Goal: Task Accomplishment & Management: Manage account settings

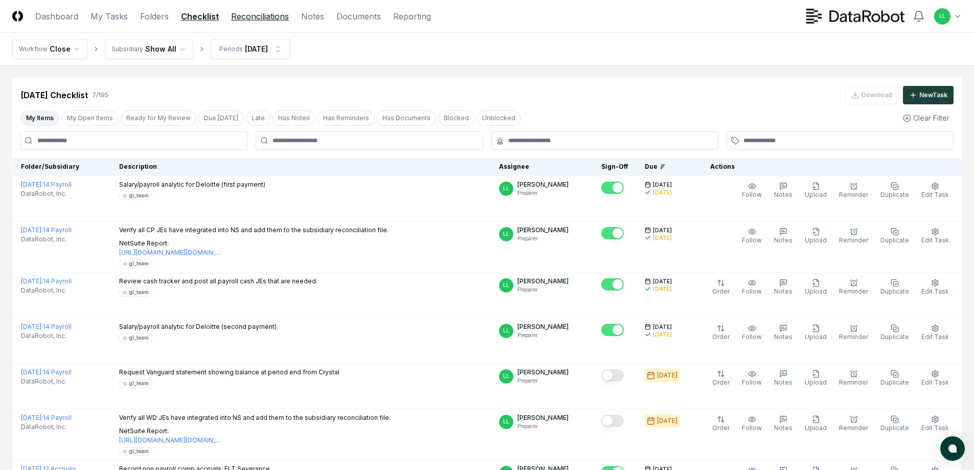
click at [262, 18] on link "Reconciliations" at bounding box center [260, 16] width 58 height 12
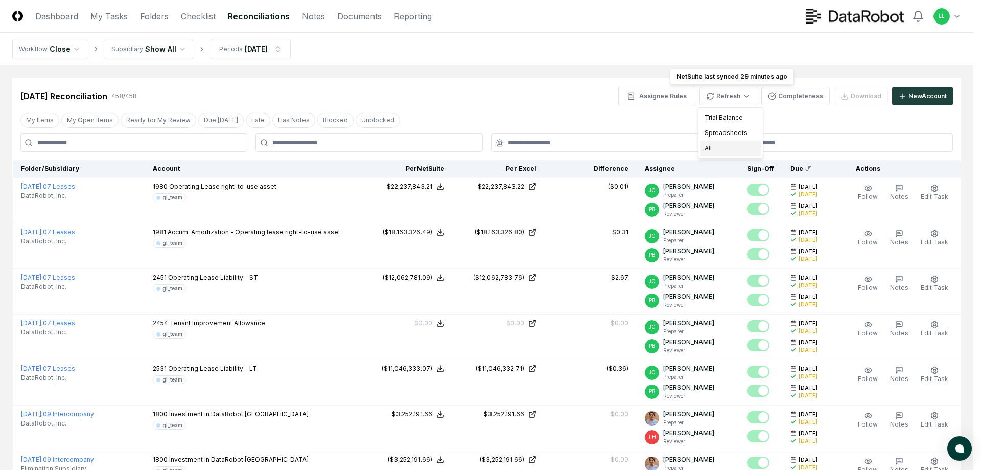
click at [715, 149] on div "All" at bounding box center [731, 148] width 60 height 15
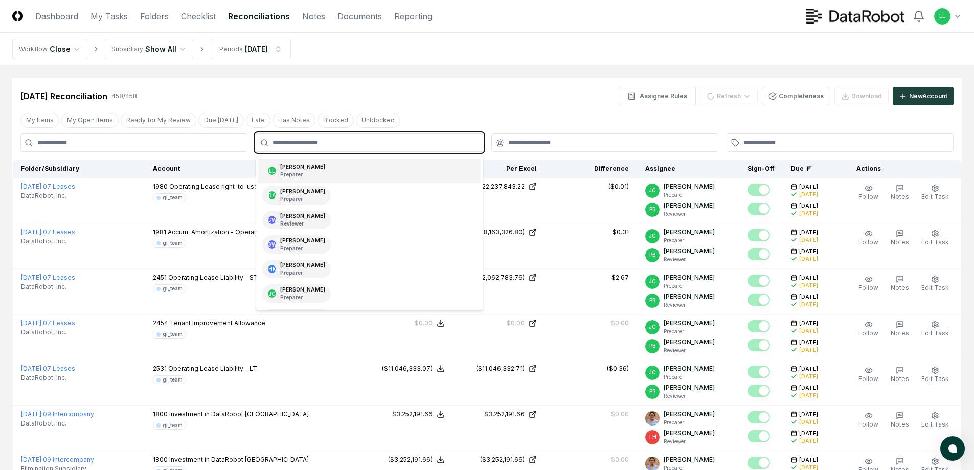
click at [311, 144] on input "text" at bounding box center [373, 142] width 203 height 9
click at [331, 172] on div "[PERSON_NAME] Preparer" at bounding box center [296, 170] width 68 height 18
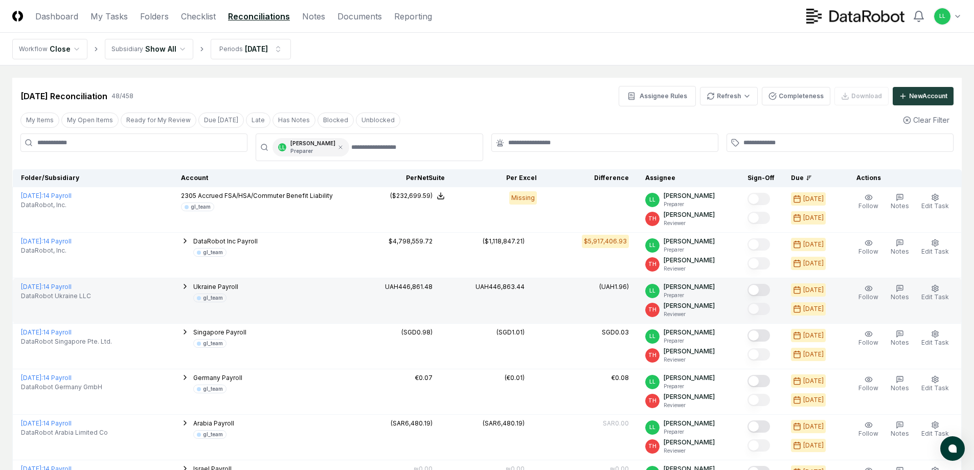
click at [759, 288] on button "Mark complete" at bounding box center [758, 290] width 22 height 12
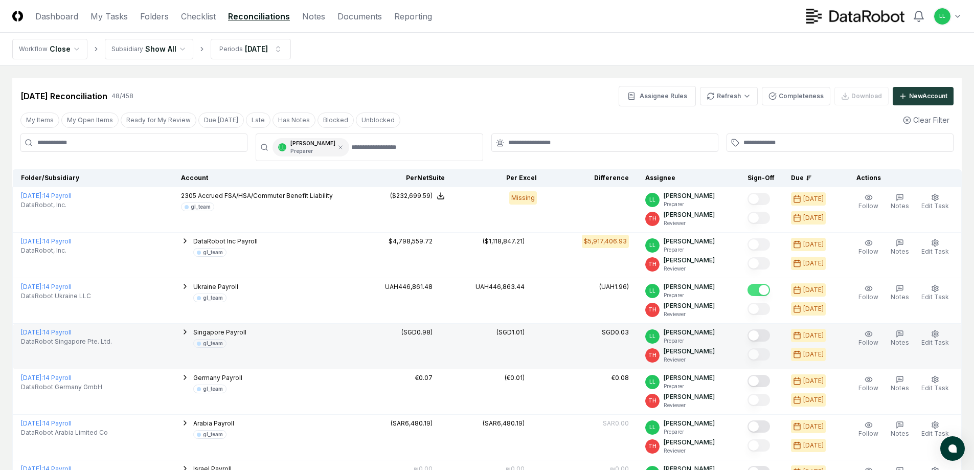
click at [758, 336] on button "Mark complete" at bounding box center [758, 335] width 22 height 12
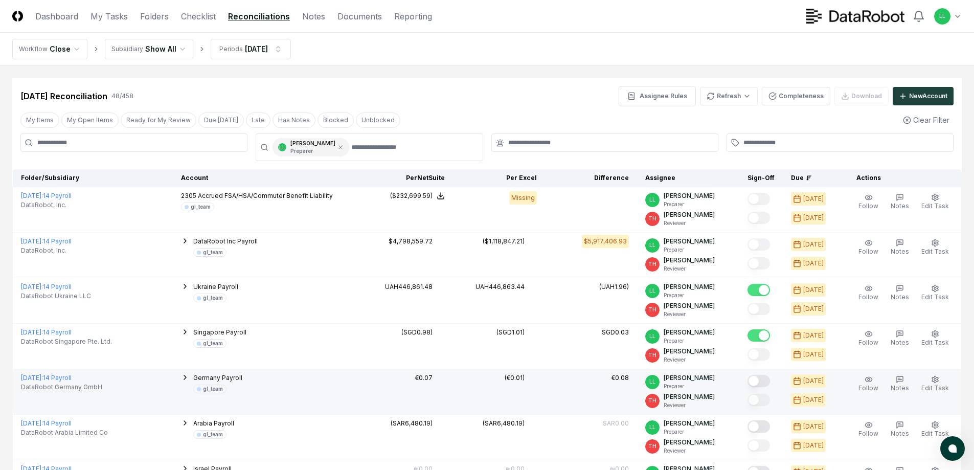
click at [759, 379] on button "Mark complete" at bounding box center [758, 381] width 22 height 12
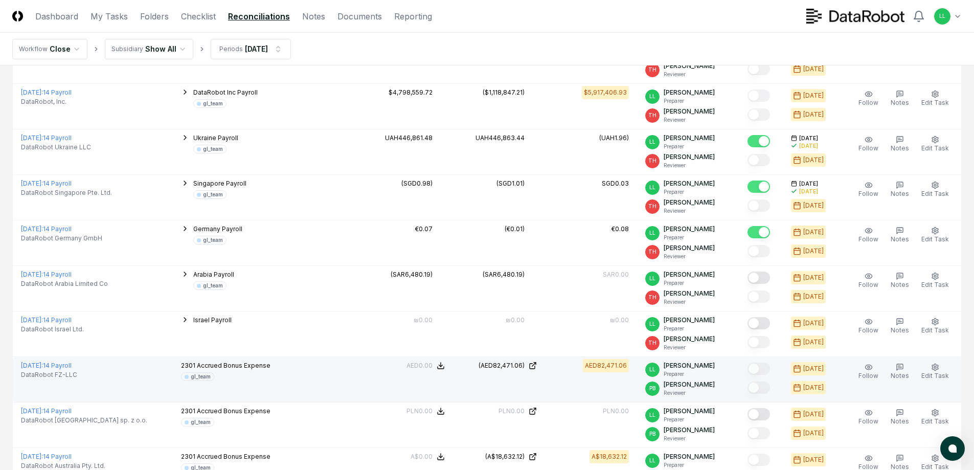
scroll to position [153, 0]
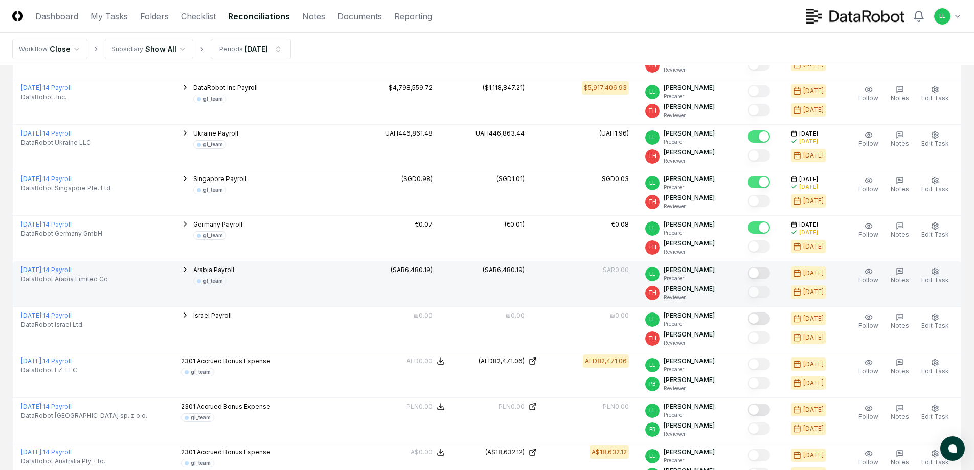
click at [757, 273] on button "Mark complete" at bounding box center [758, 273] width 22 height 12
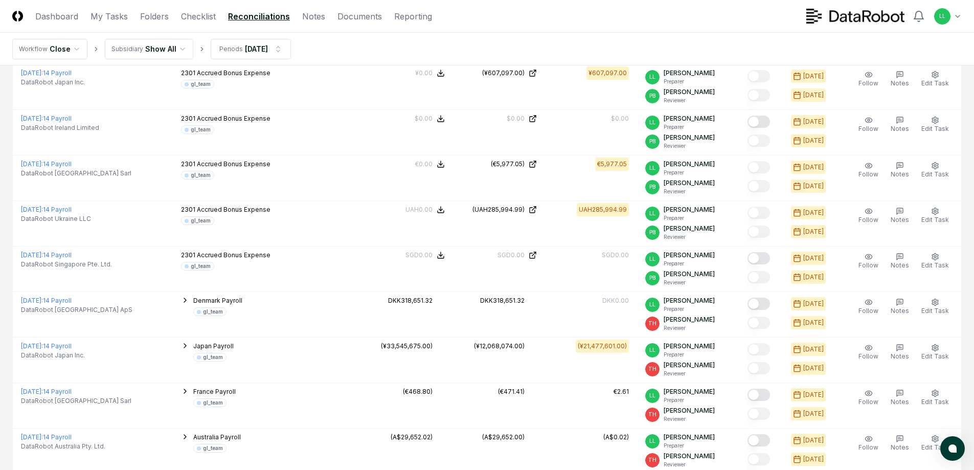
scroll to position [869, 0]
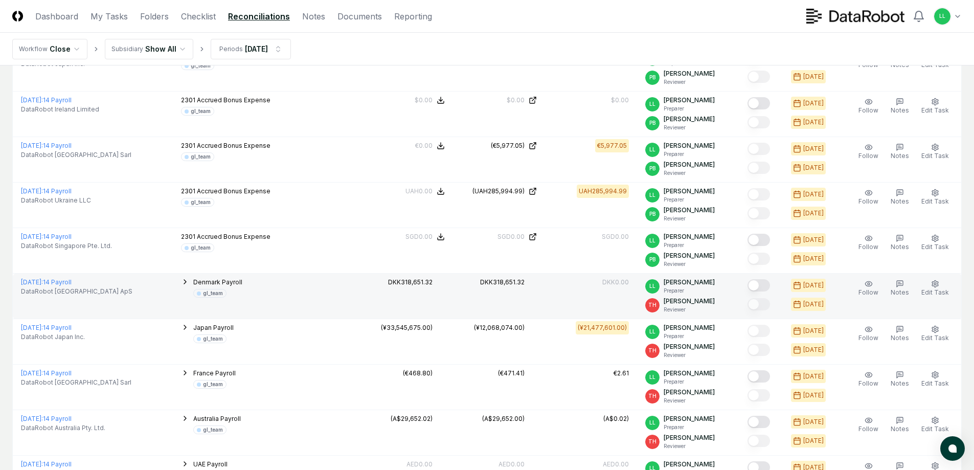
click at [763, 286] on button "Mark complete" at bounding box center [758, 285] width 22 height 12
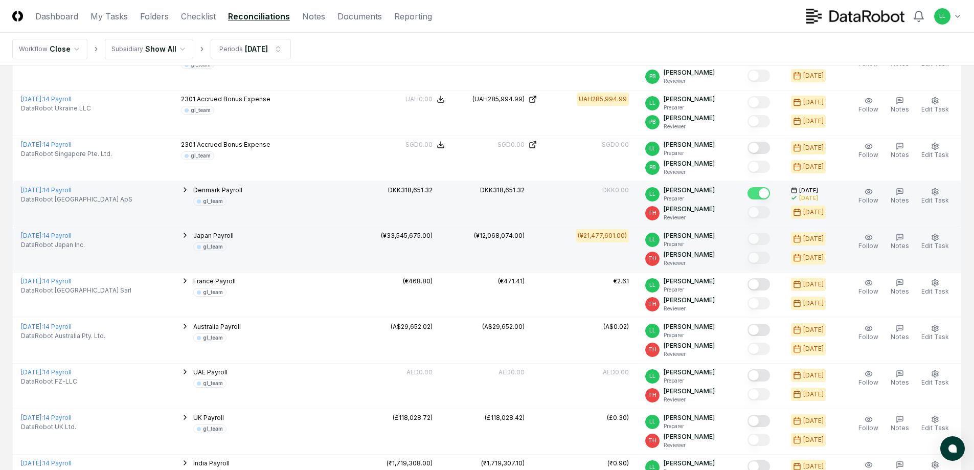
scroll to position [971, 0]
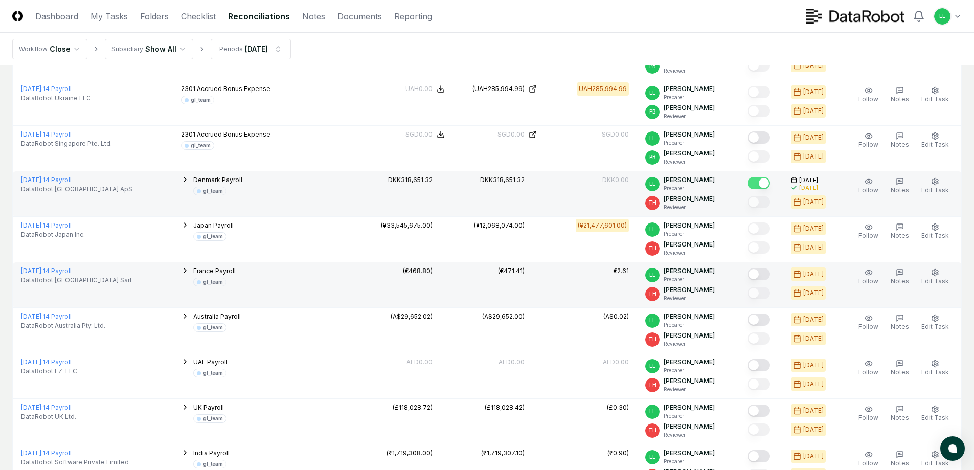
click at [758, 275] on button "Mark complete" at bounding box center [758, 274] width 22 height 12
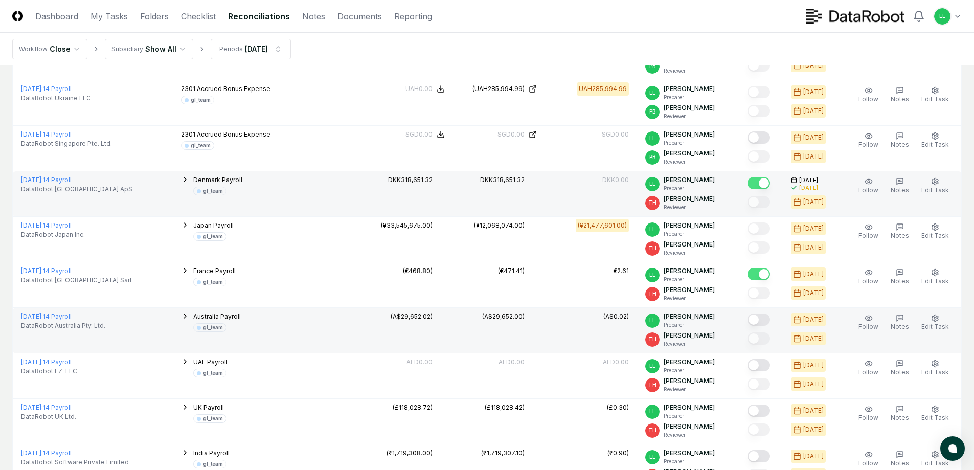
click at [760, 317] on button "Mark complete" at bounding box center [758, 319] width 22 height 12
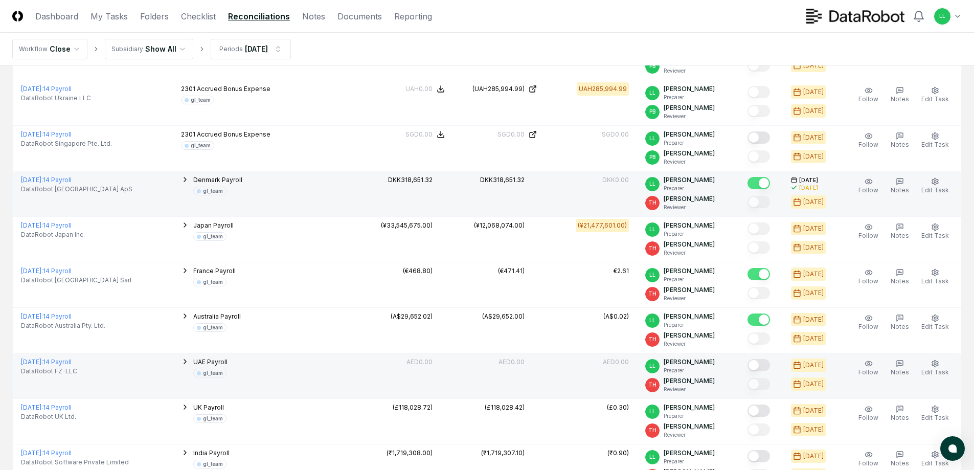
click at [760, 365] on button "Mark complete" at bounding box center [758, 365] width 22 height 12
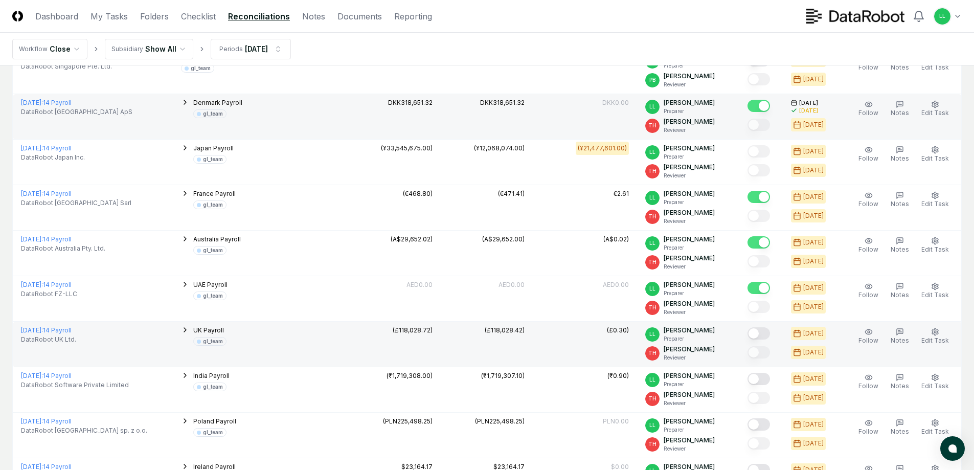
scroll to position [1073, 0]
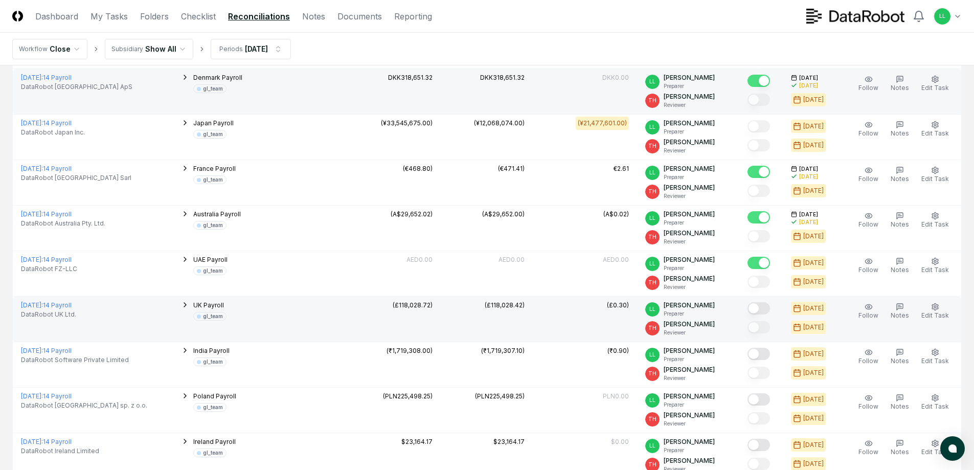
click at [761, 308] on button "Mark complete" at bounding box center [758, 308] width 22 height 12
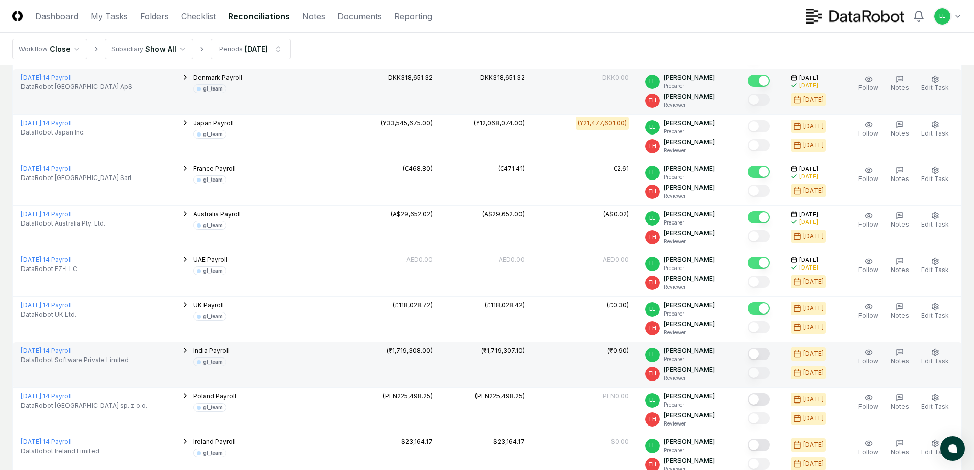
click at [757, 356] on button "Mark complete" at bounding box center [758, 354] width 22 height 12
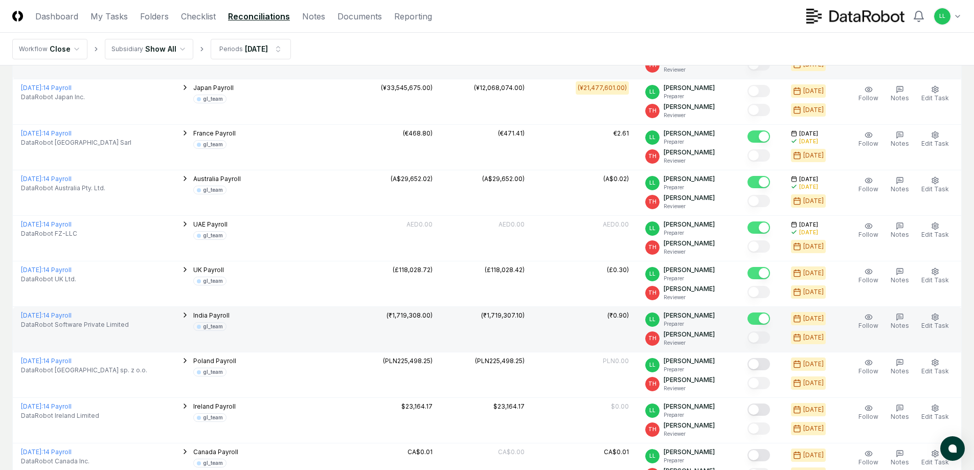
scroll to position [1124, 0]
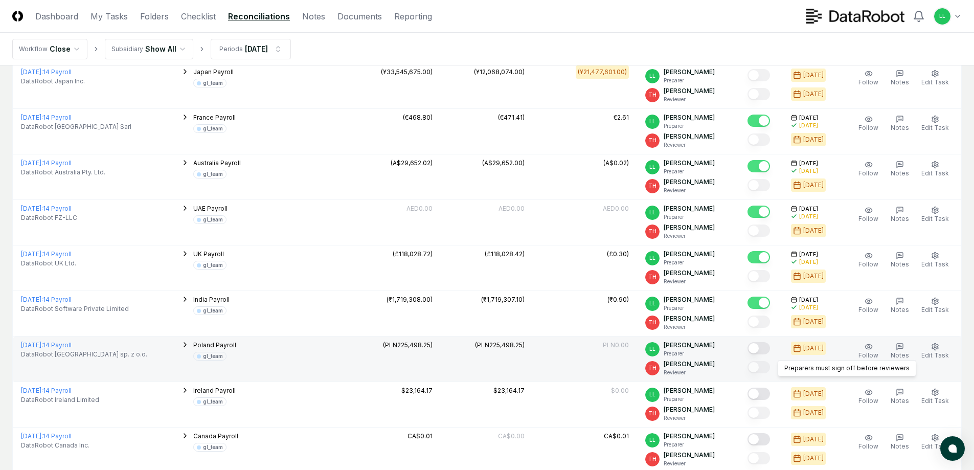
click at [760, 348] on button "Mark complete" at bounding box center [758, 348] width 22 height 12
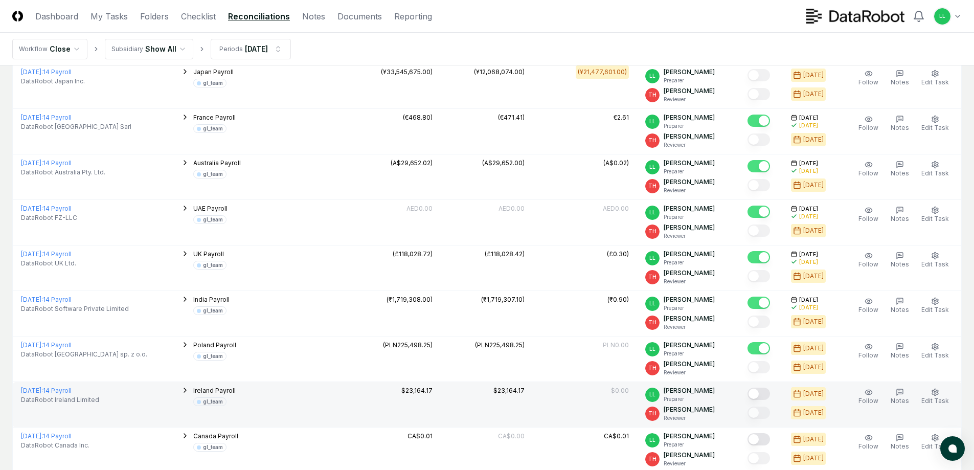
click at [760, 393] on button "Mark complete" at bounding box center [758, 393] width 22 height 12
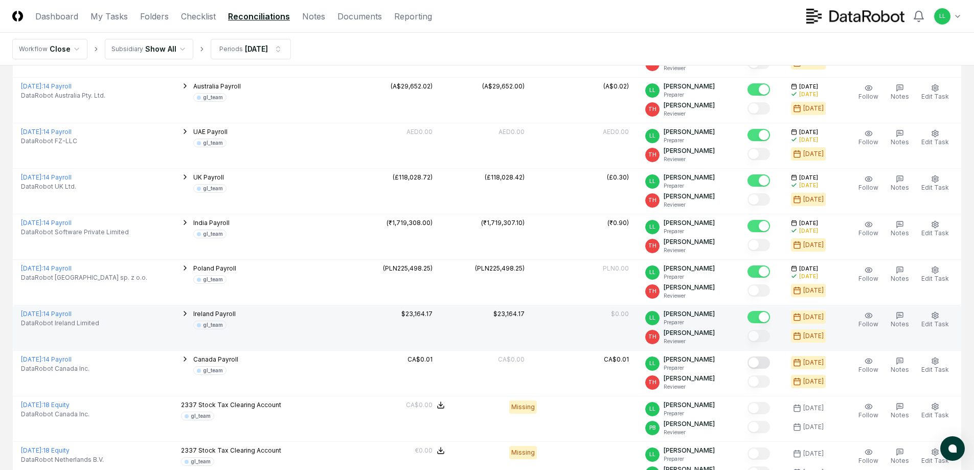
scroll to position [1227, 0]
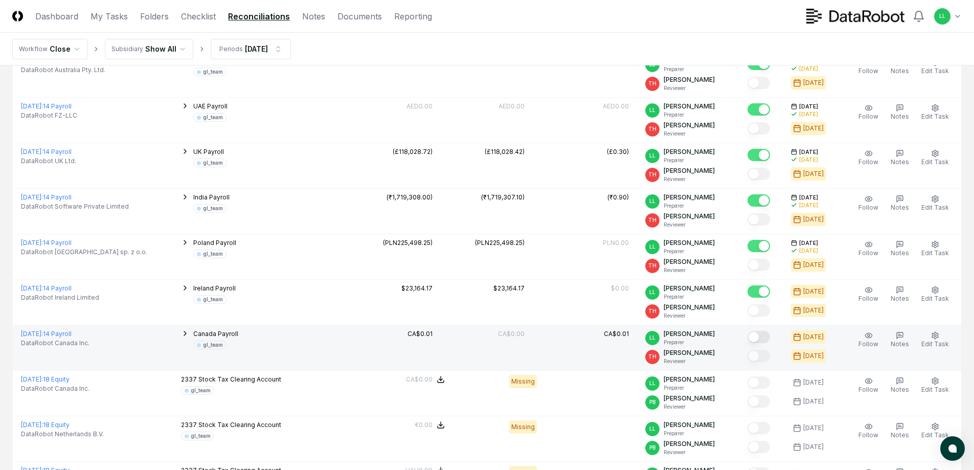
click at [761, 337] on button "Mark complete" at bounding box center [758, 337] width 22 height 12
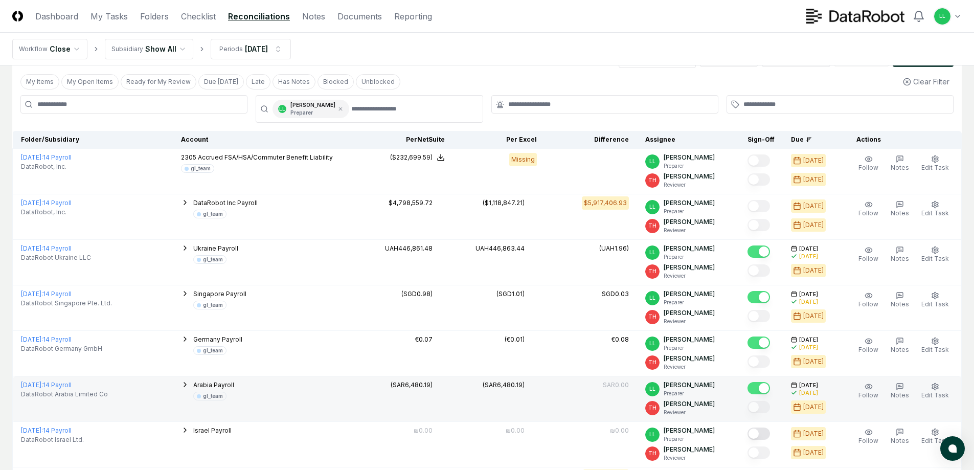
scroll to position [0, 0]
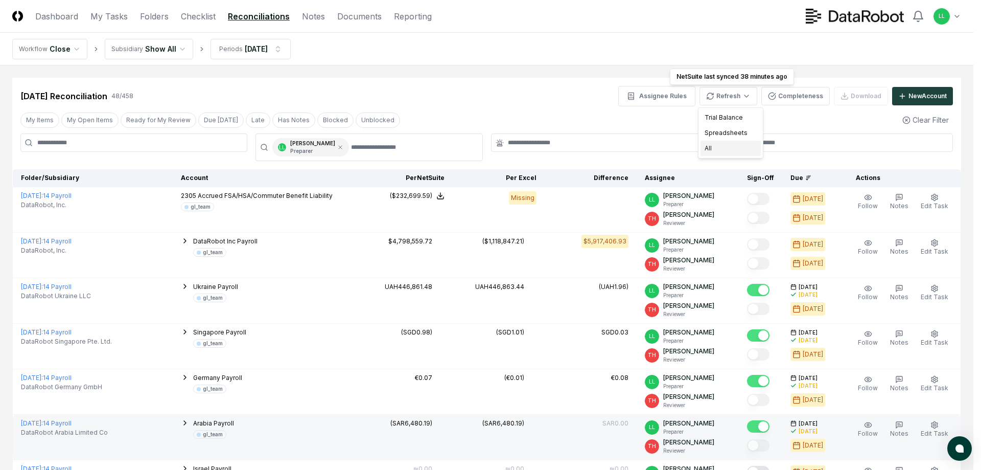
click at [712, 145] on div "All" at bounding box center [731, 148] width 60 height 15
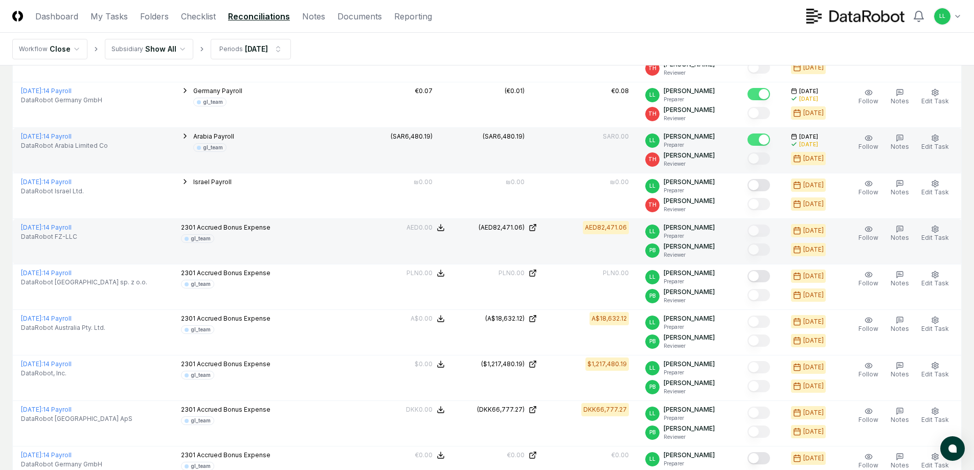
scroll to position [307, 0]
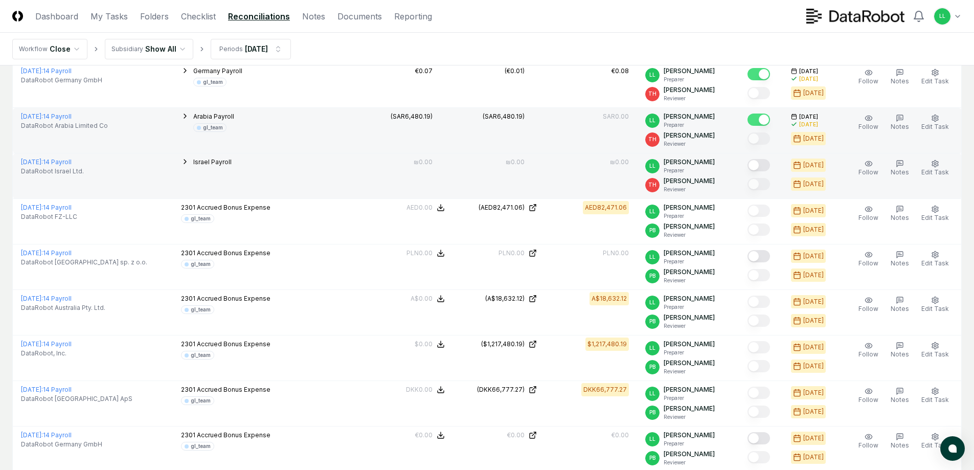
click at [758, 165] on button "Mark complete" at bounding box center [758, 165] width 22 height 12
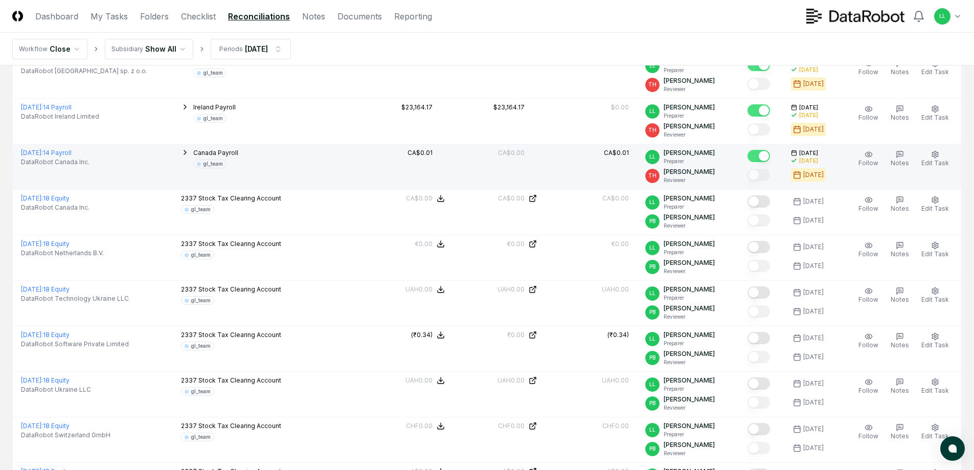
scroll to position [1431, 0]
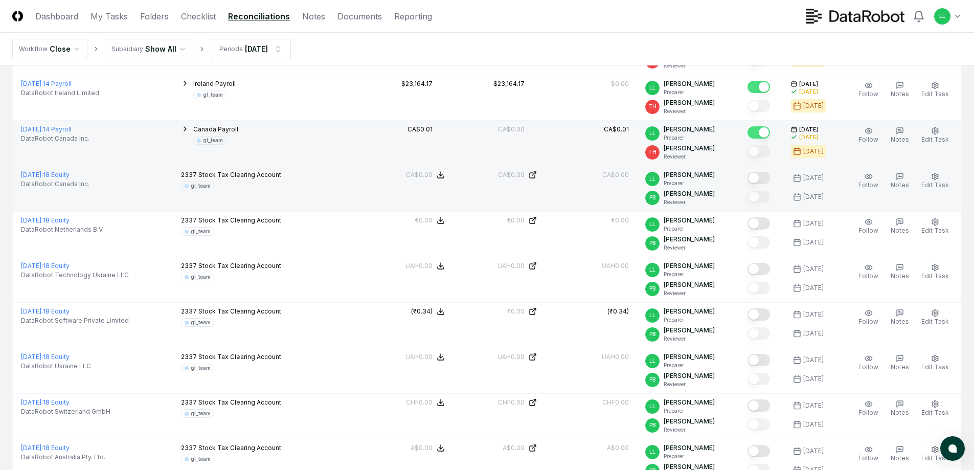
click at [762, 176] on button "Mark complete" at bounding box center [758, 178] width 22 height 12
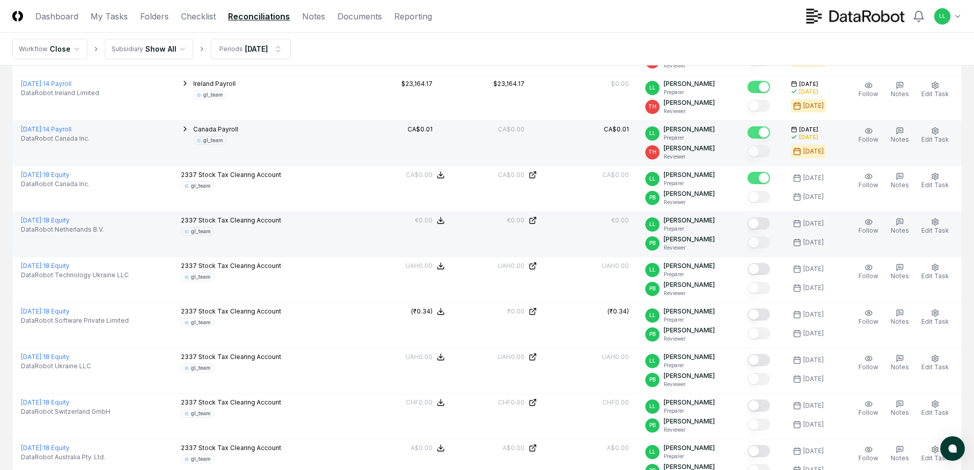
click at [760, 223] on button "Mark complete" at bounding box center [758, 223] width 22 height 12
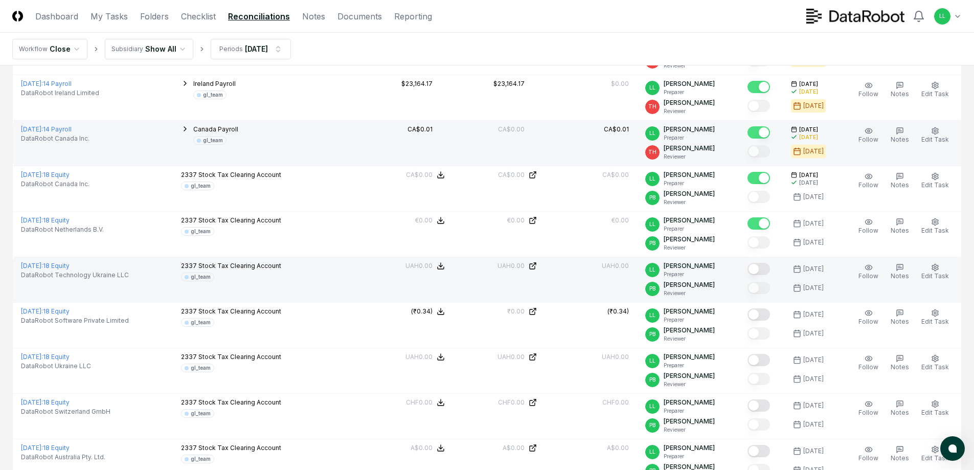
click at [759, 269] on button "Mark complete" at bounding box center [758, 269] width 22 height 12
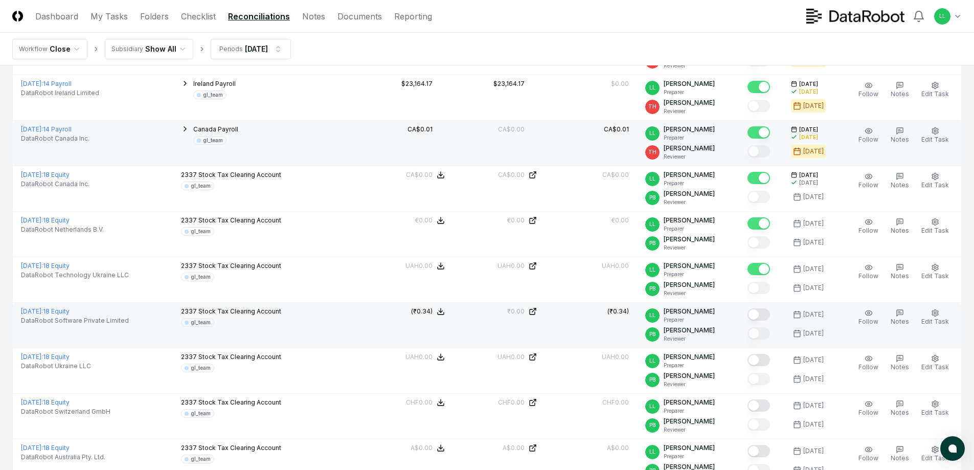
click at [763, 313] on button "Mark complete" at bounding box center [758, 314] width 22 height 12
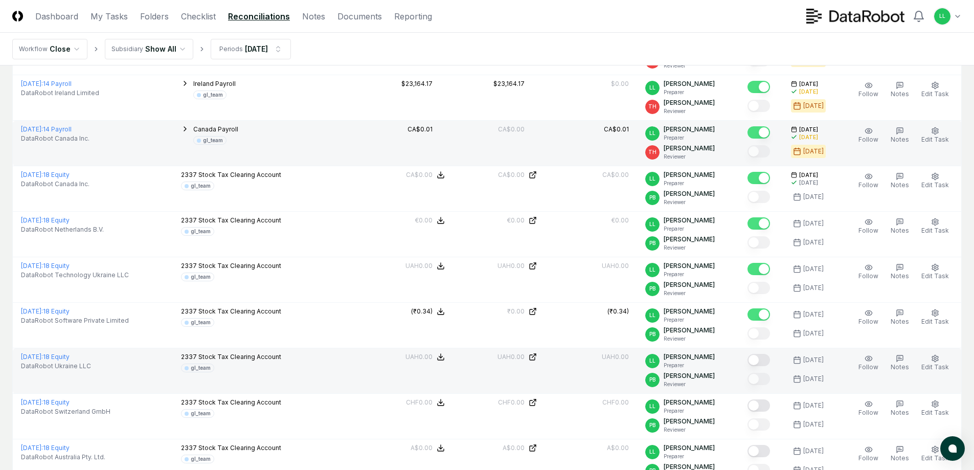
click at [764, 361] on button "Mark complete" at bounding box center [758, 360] width 22 height 12
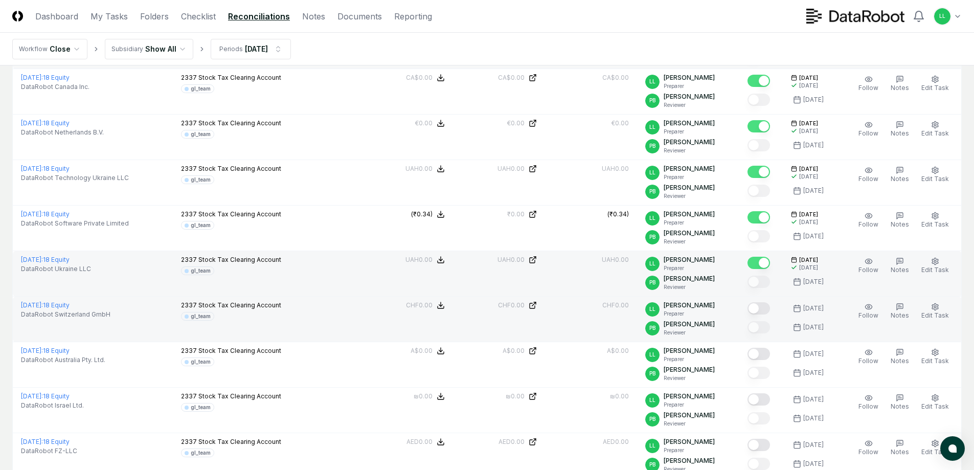
scroll to position [1533, 0]
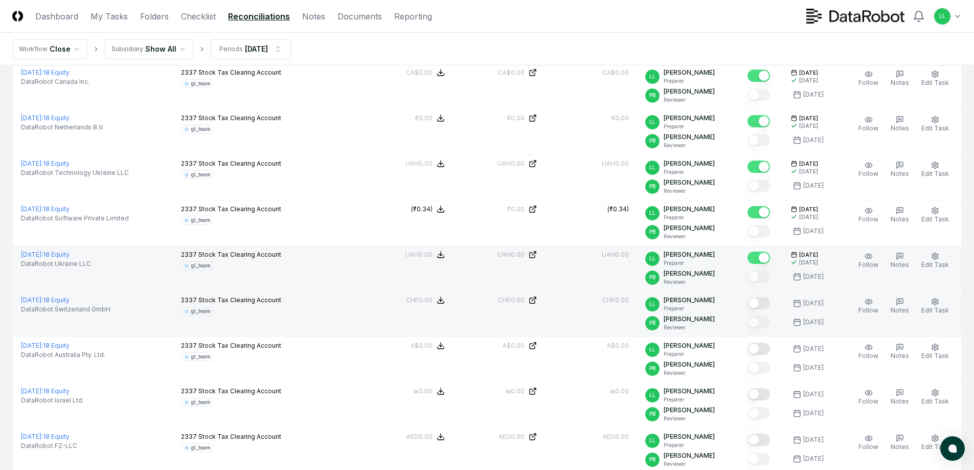
click at [761, 305] on button "Mark complete" at bounding box center [758, 303] width 22 height 12
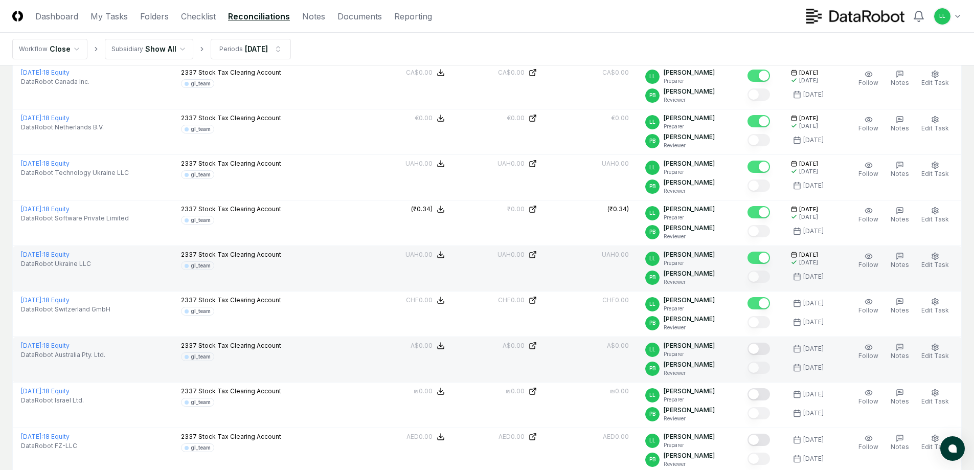
click at [759, 350] on button "Mark complete" at bounding box center [758, 348] width 22 height 12
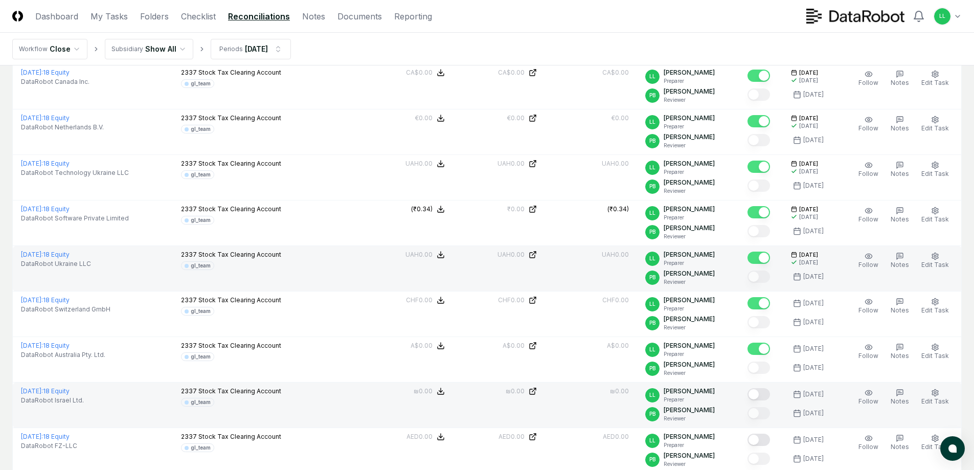
click at [761, 395] on button "Mark complete" at bounding box center [758, 394] width 22 height 12
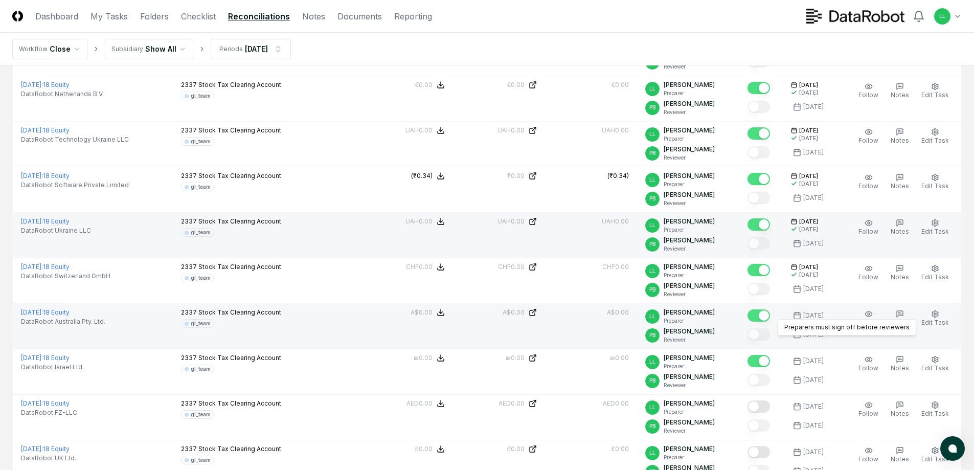
scroll to position [1635, 0]
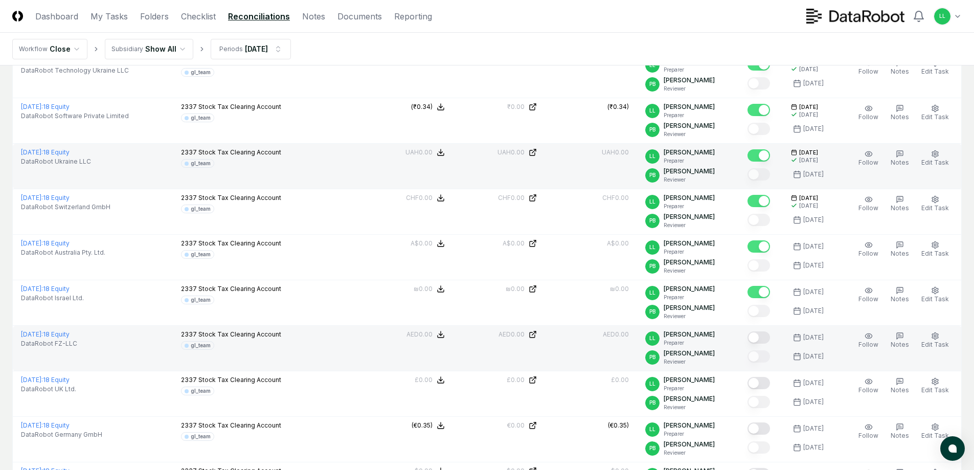
click at [757, 336] on button "Mark complete" at bounding box center [758, 337] width 22 height 12
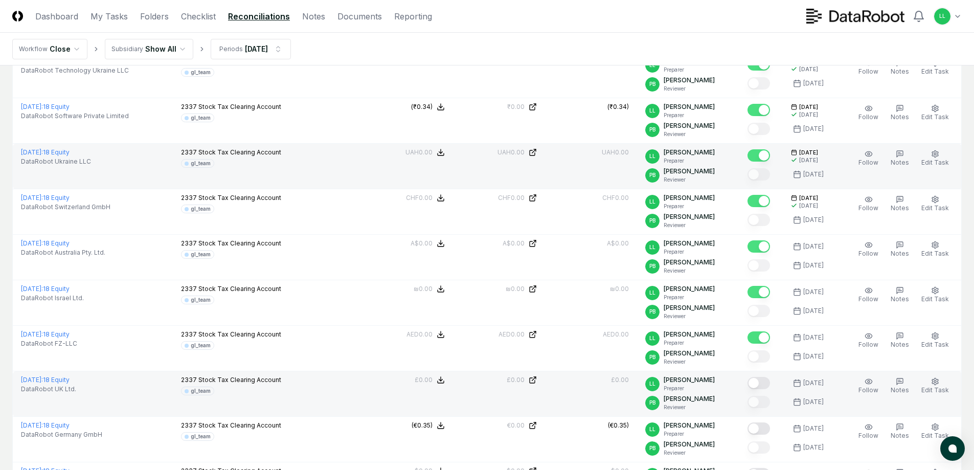
click at [761, 384] on button "Mark complete" at bounding box center [758, 383] width 22 height 12
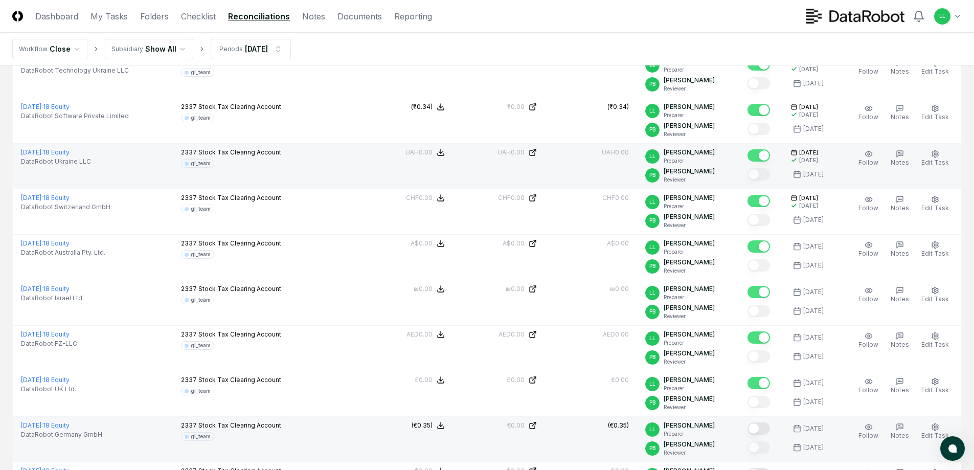
click at [757, 429] on button "Mark complete" at bounding box center [758, 428] width 22 height 12
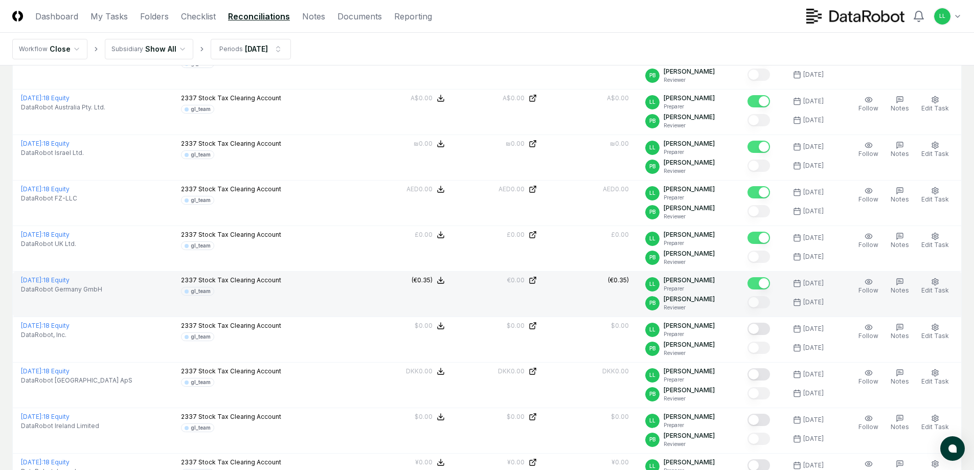
scroll to position [1789, 0]
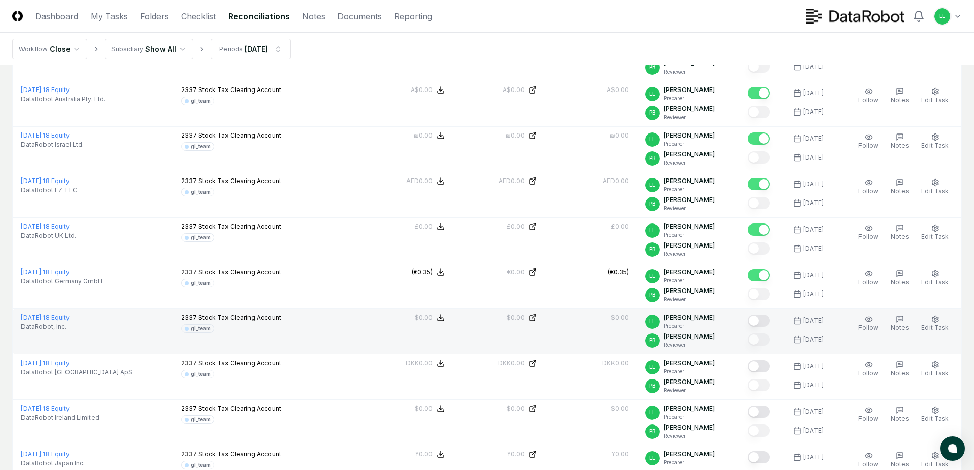
click at [756, 318] on button "Mark complete" at bounding box center [758, 320] width 22 height 12
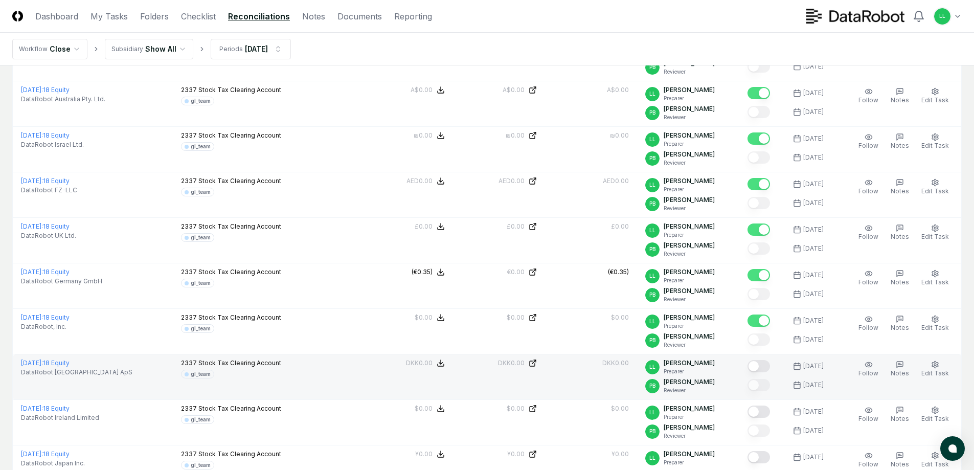
click at [759, 367] on button "Mark complete" at bounding box center [758, 366] width 22 height 12
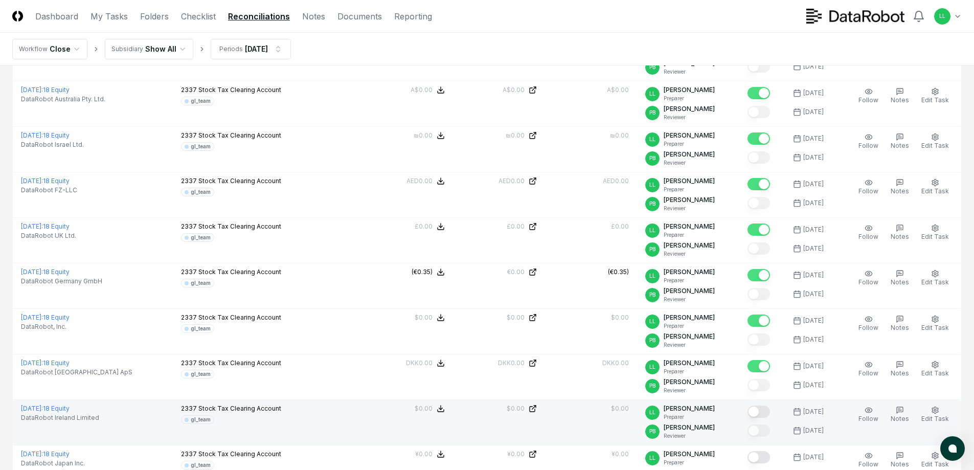
click at [760, 412] on button "Mark complete" at bounding box center [758, 411] width 22 height 12
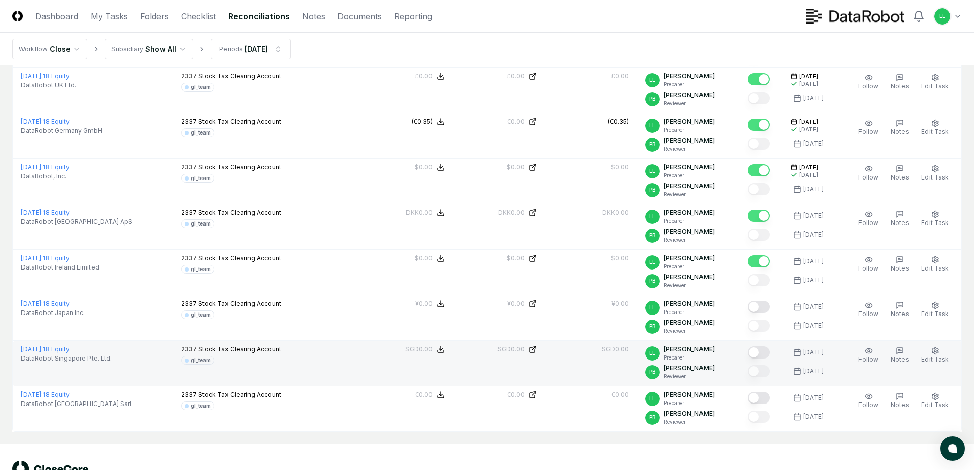
scroll to position [1942, 0]
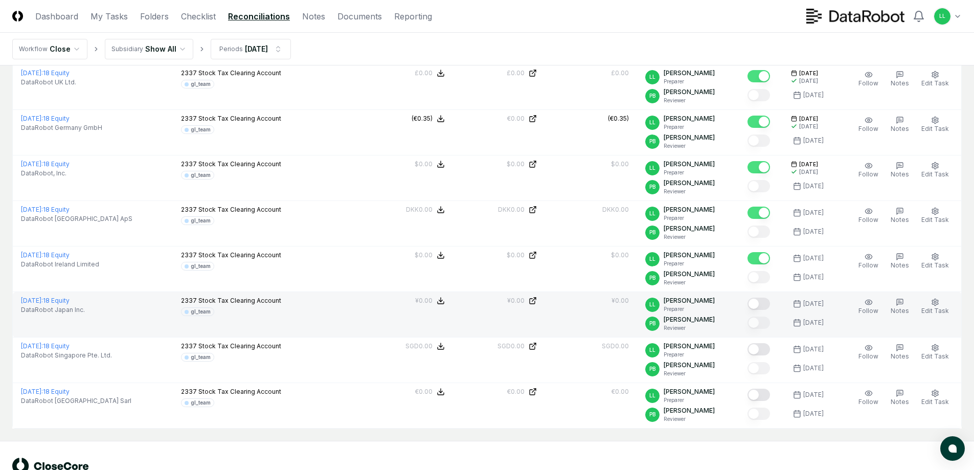
click at [758, 302] on button "Mark complete" at bounding box center [758, 303] width 22 height 12
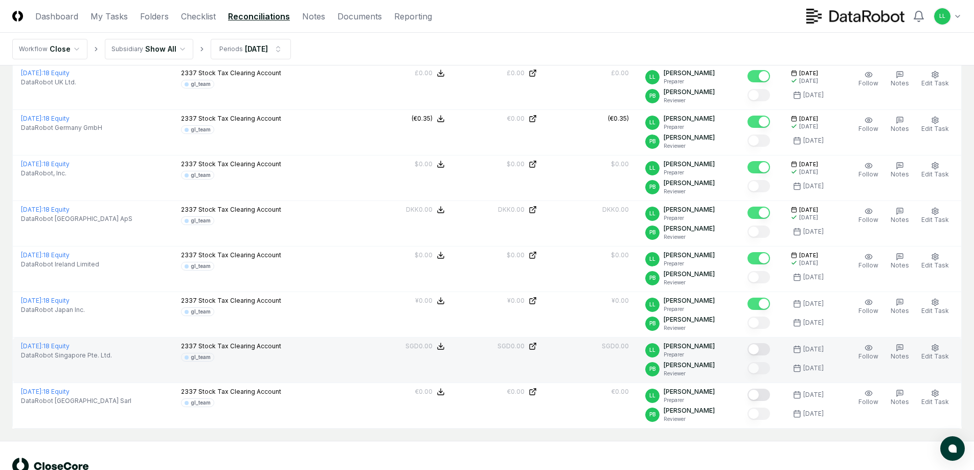
click at [761, 351] on button "Mark complete" at bounding box center [758, 349] width 22 height 12
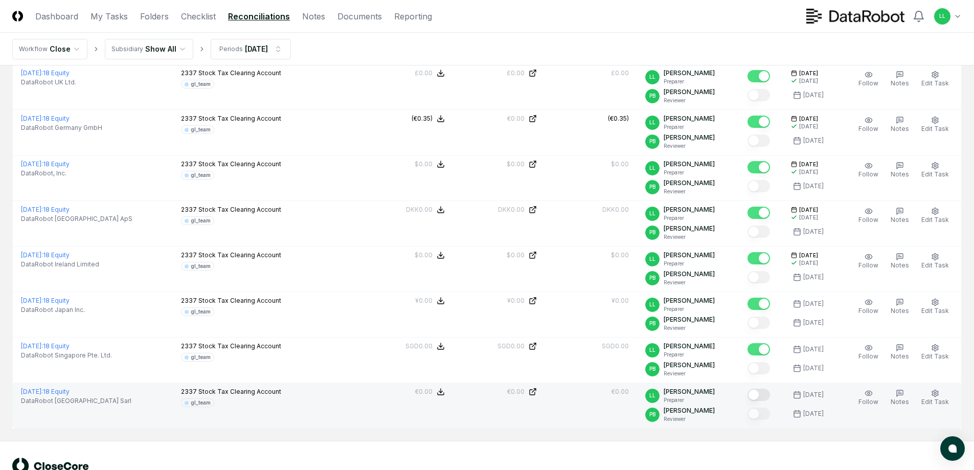
click at [761, 397] on button "Mark complete" at bounding box center [758, 394] width 22 height 12
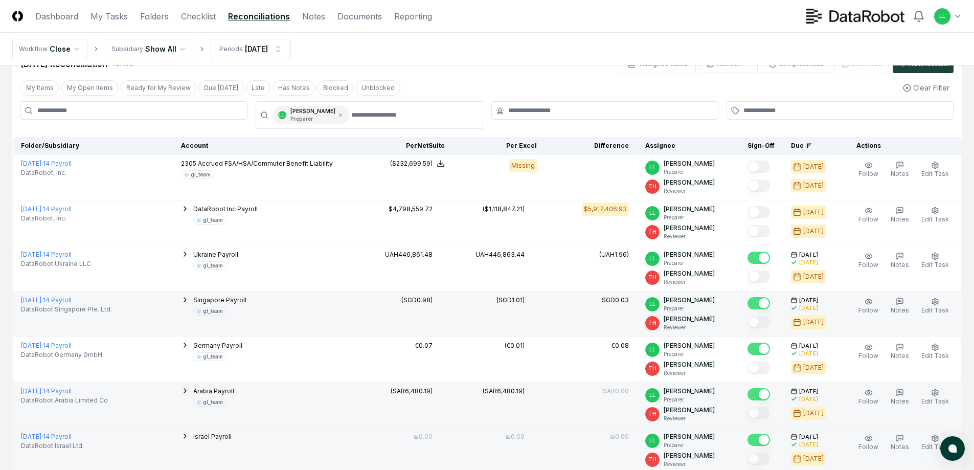
scroll to position [0, 0]
